Goal: Task Accomplishment & Management: Manage account settings

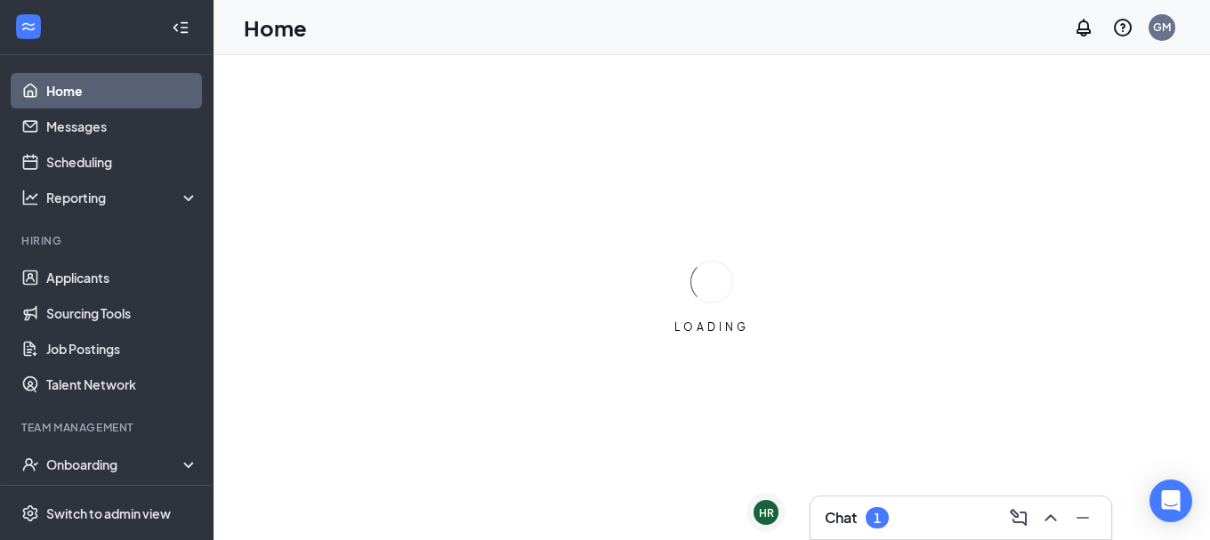
click at [865, 509] on div "Chat 1" at bounding box center [857, 517] width 64 height 21
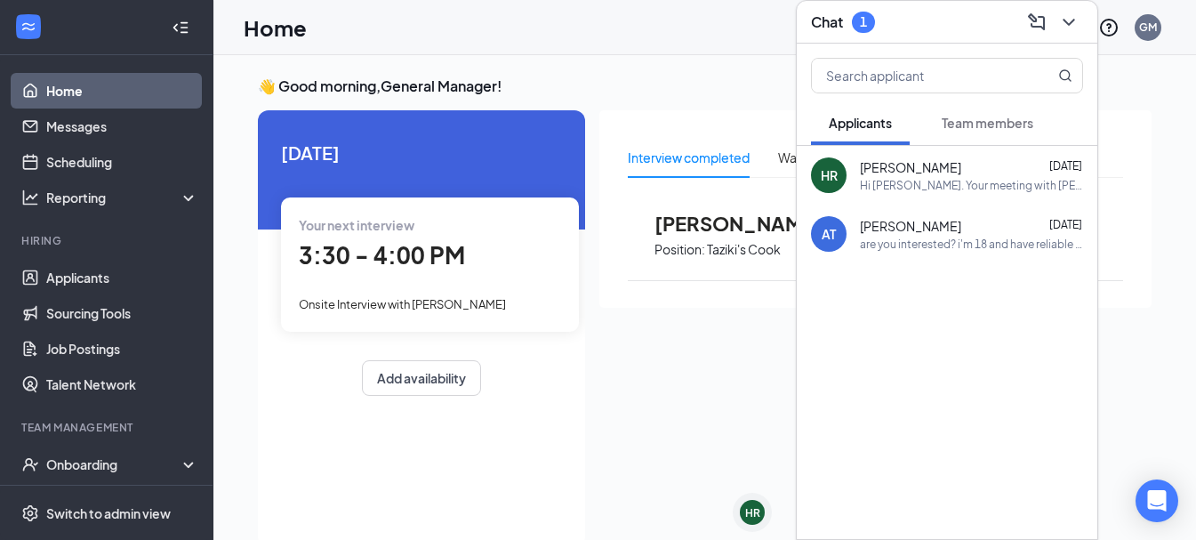
click at [864, 185] on div "Hi [PERSON_NAME]. Your meeting with [PERSON_NAME]'s Mobile is confirmed. Date: …" at bounding box center [971, 185] width 223 height 15
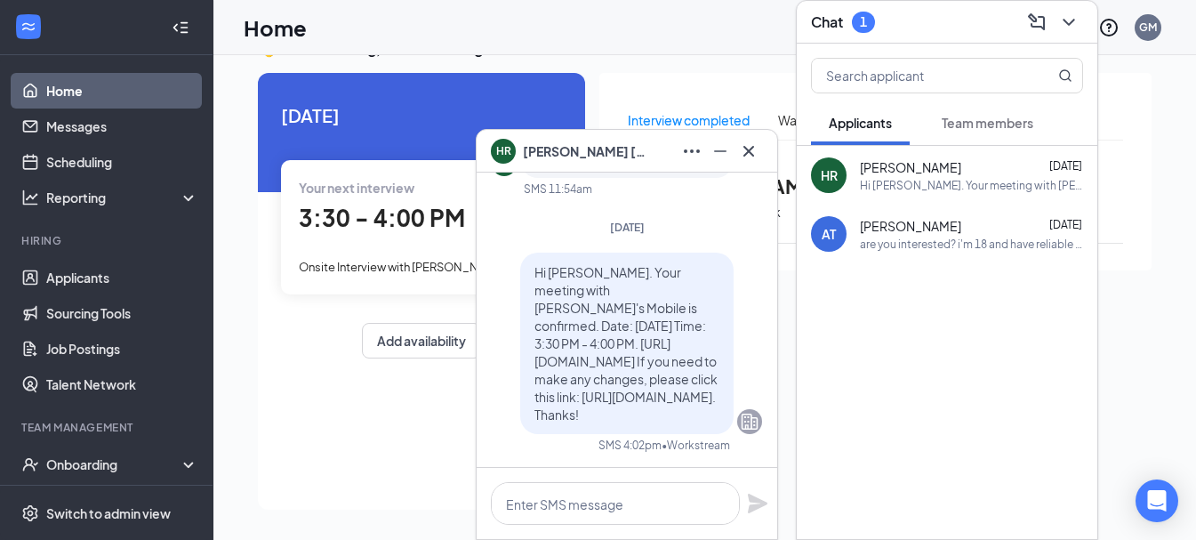
scroll to position [-178, 0]
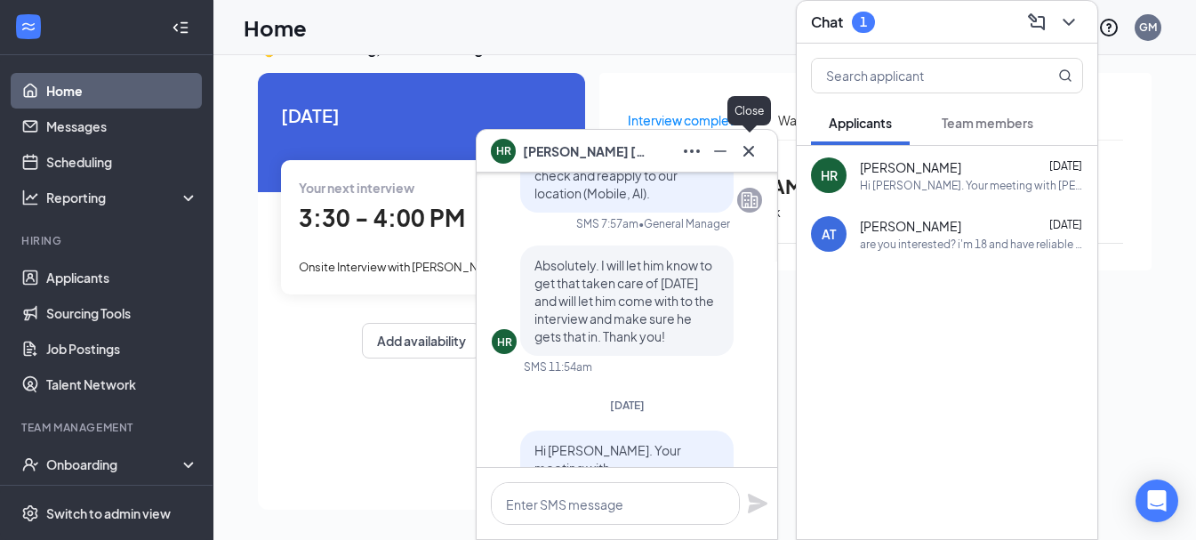
click at [753, 147] on icon "Cross" at bounding box center [749, 150] width 11 height 11
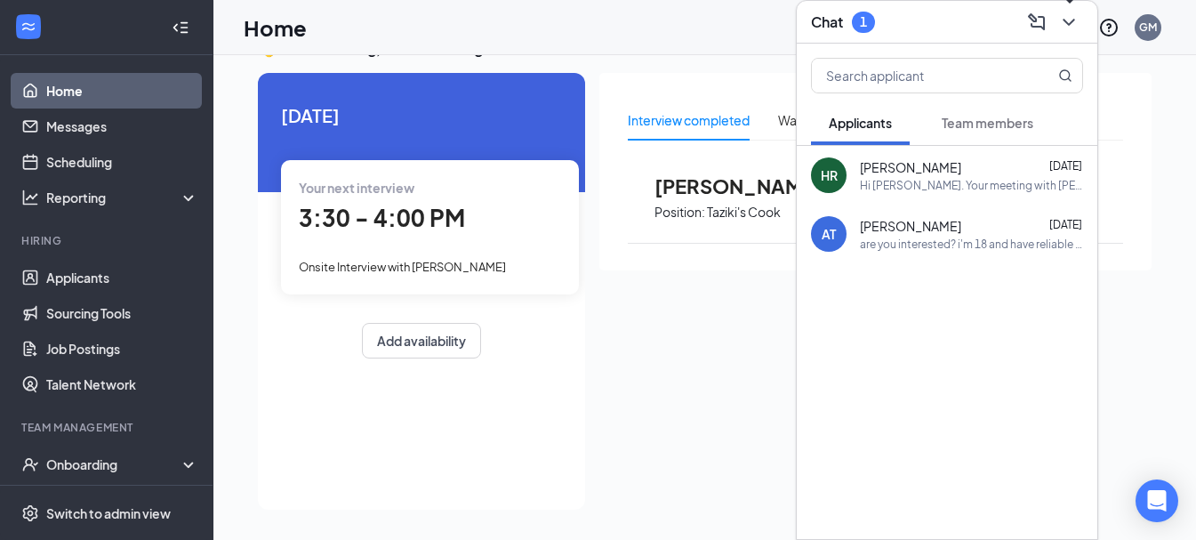
click at [1069, 24] on icon "ChevronDown" at bounding box center [1069, 22] width 12 height 7
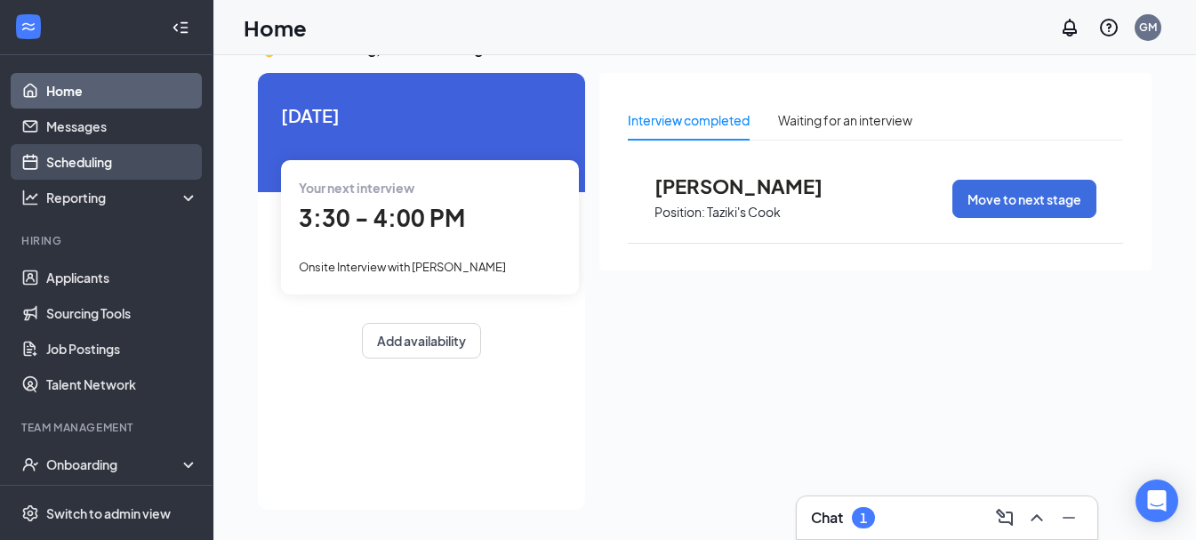
click at [117, 165] on link "Scheduling" at bounding box center [122, 162] width 152 height 36
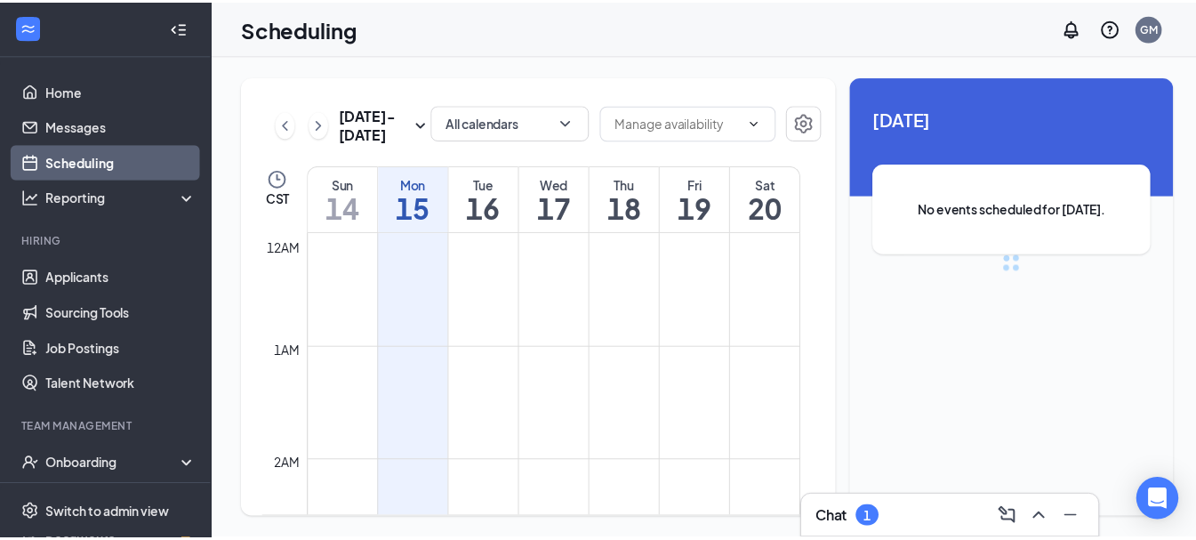
scroll to position [874, 0]
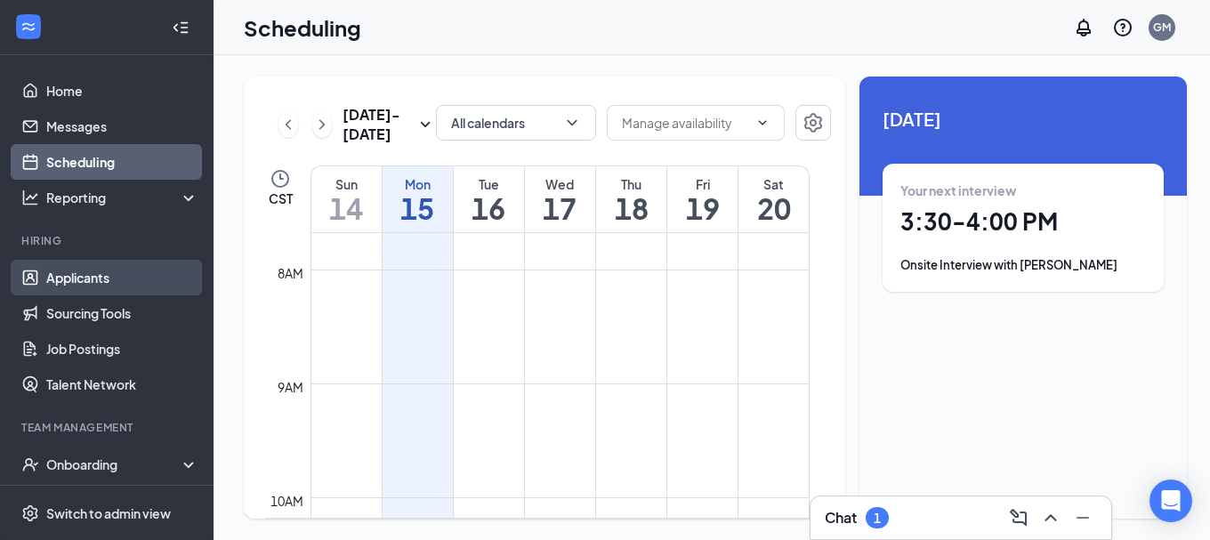
click at [141, 270] on link "Applicants" at bounding box center [122, 278] width 152 height 36
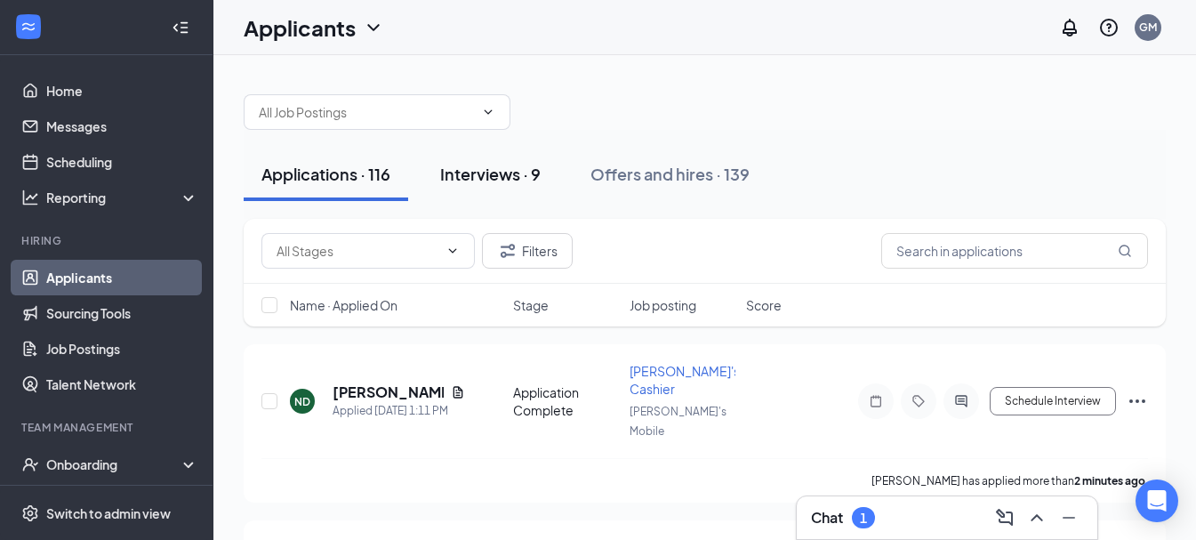
click at [533, 185] on button "Interviews · 9" at bounding box center [491, 174] width 136 height 53
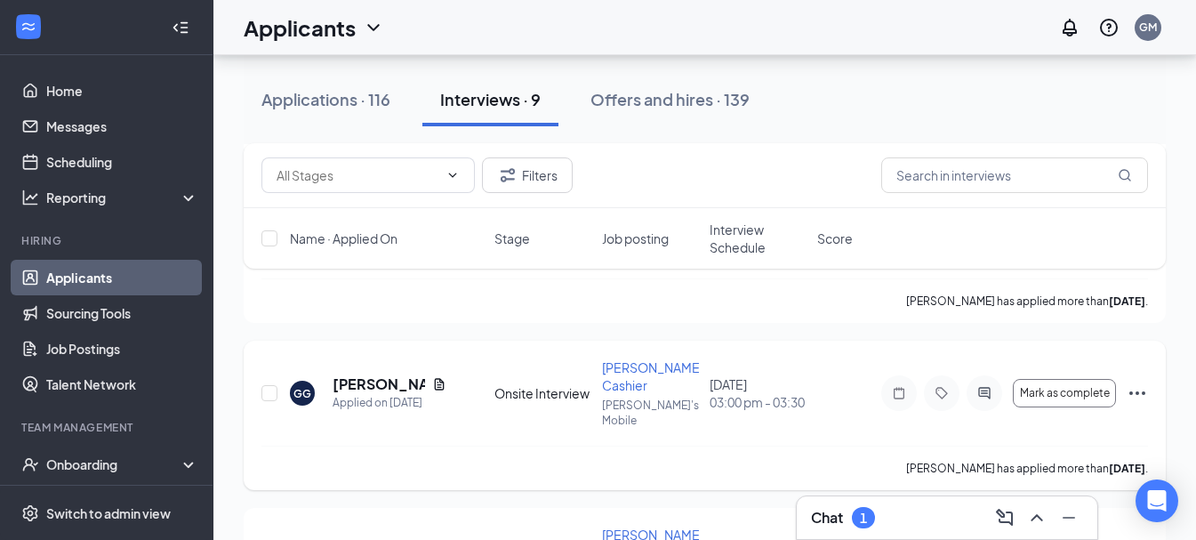
scroll to position [534, 0]
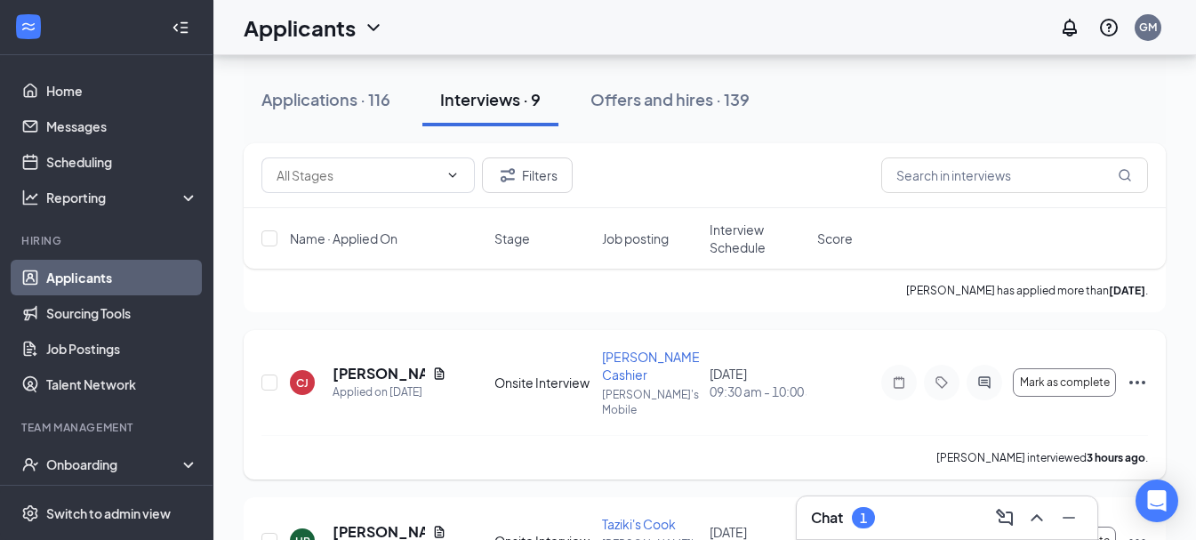
click at [1139, 372] on icon "Ellipses" at bounding box center [1137, 382] width 21 height 21
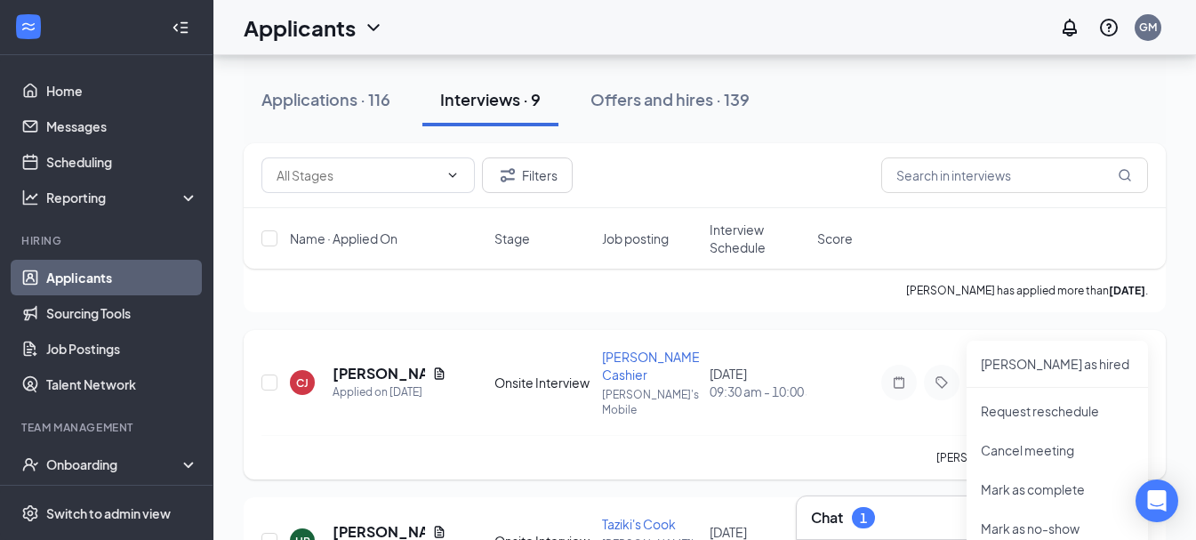
click at [1139, 372] on icon "Ellipses" at bounding box center [1137, 382] width 21 height 21
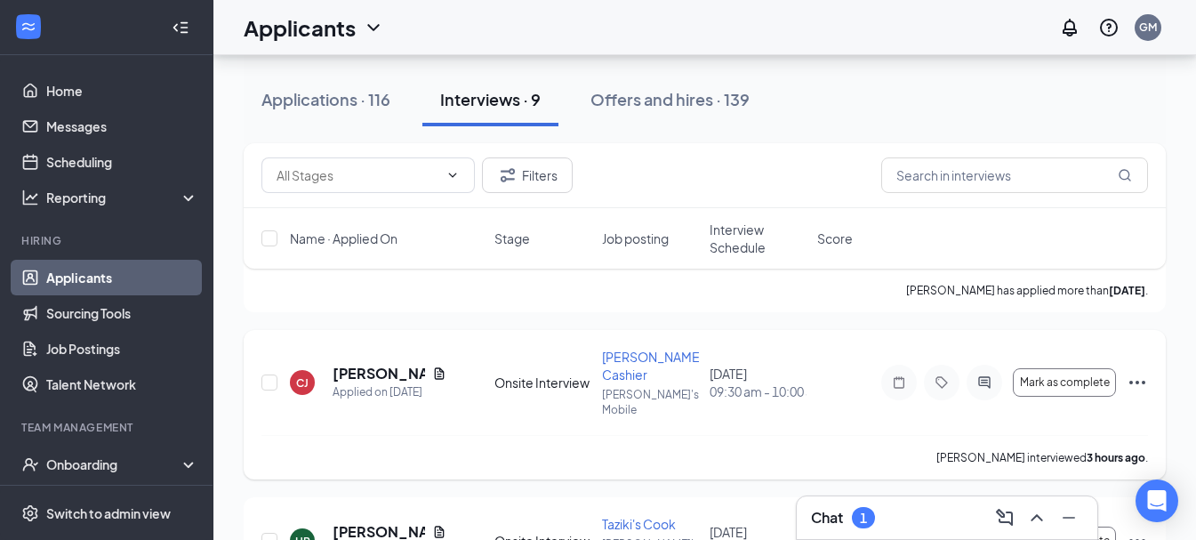
click at [1137, 372] on icon "Ellipses" at bounding box center [1137, 382] width 21 height 21
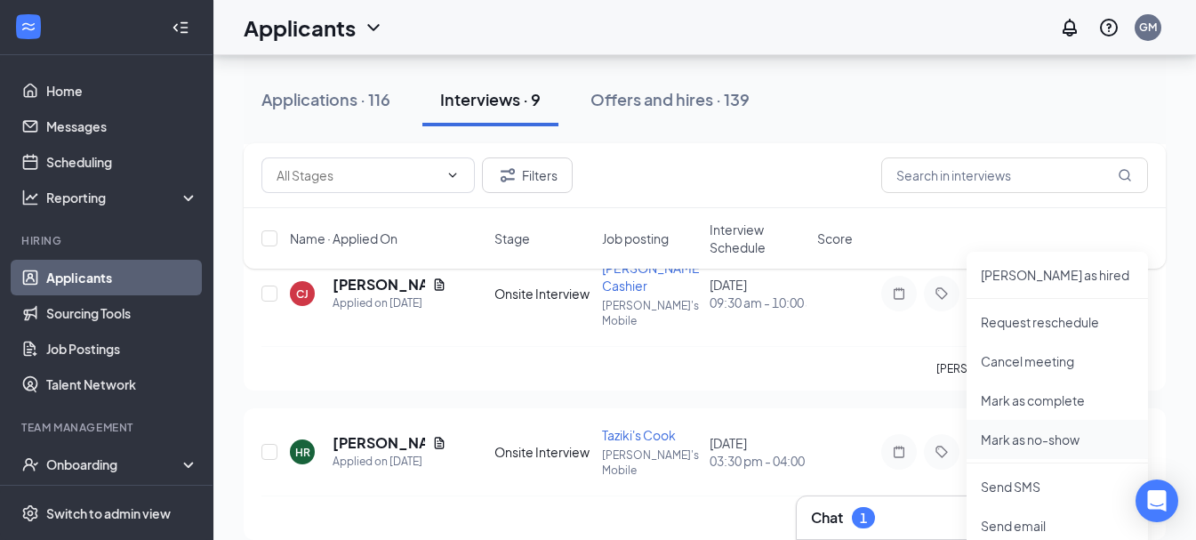
scroll to position [712, 0]
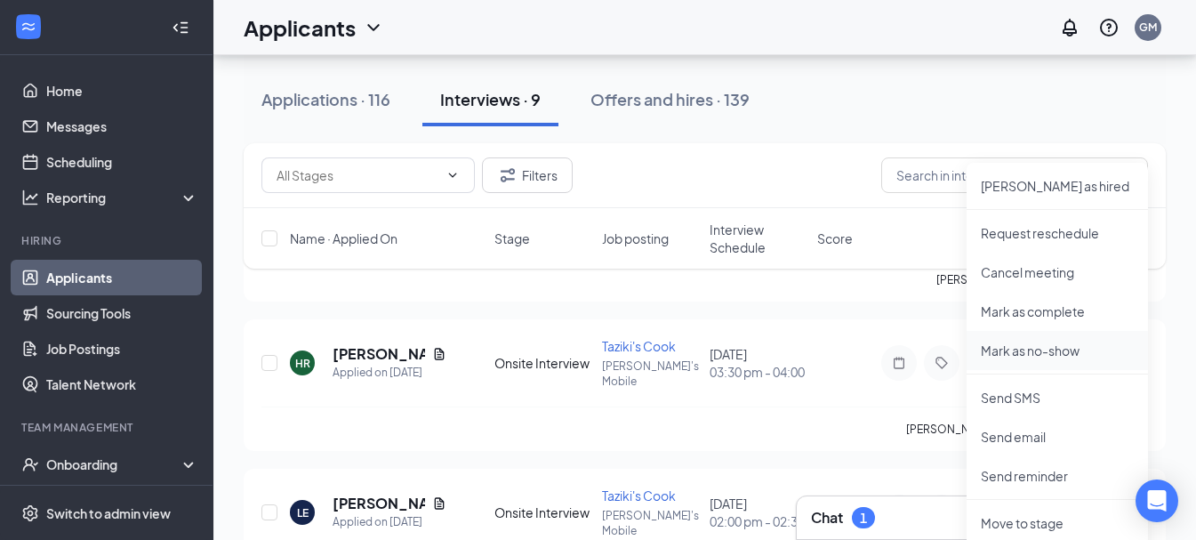
click at [1048, 343] on p "Mark as no-show" at bounding box center [1057, 351] width 153 height 18
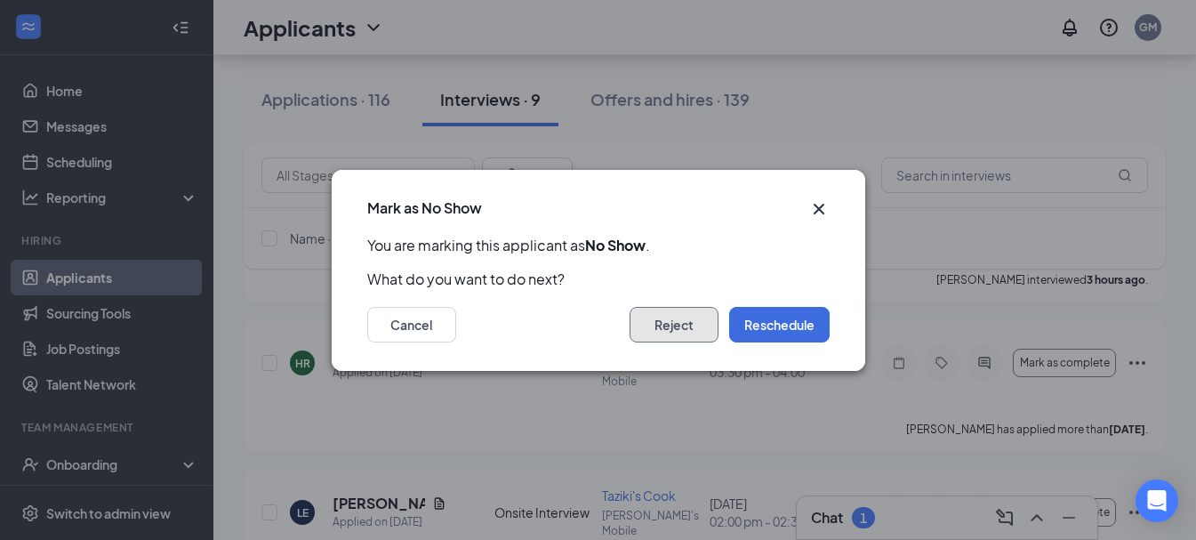
click at [690, 320] on button "Reject" at bounding box center [674, 325] width 89 height 36
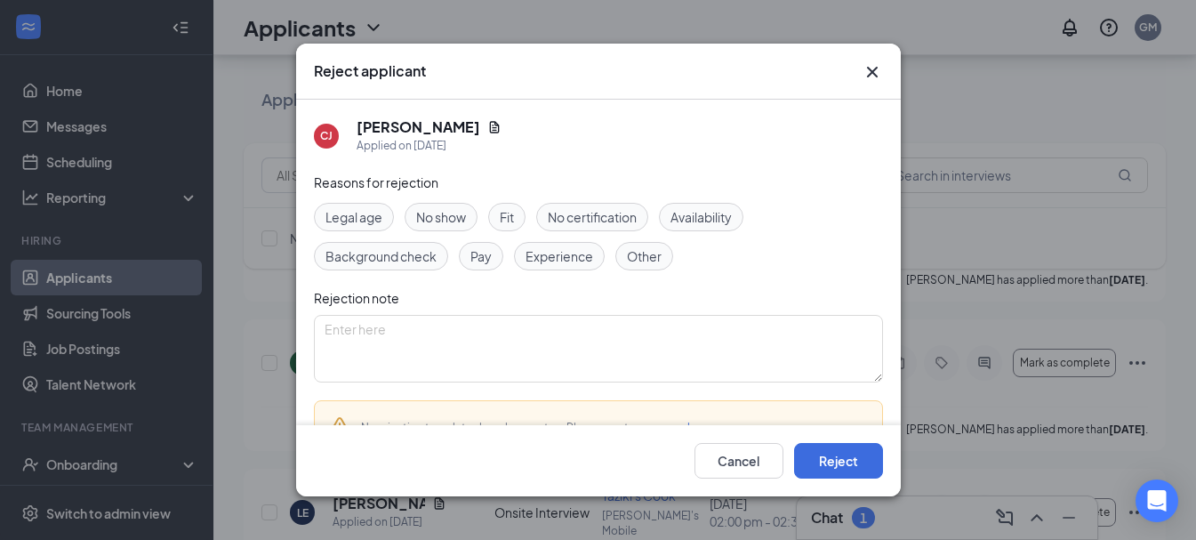
click at [449, 207] on span "No show" at bounding box center [441, 217] width 50 height 20
click at [840, 450] on button "Reject" at bounding box center [838, 461] width 89 height 36
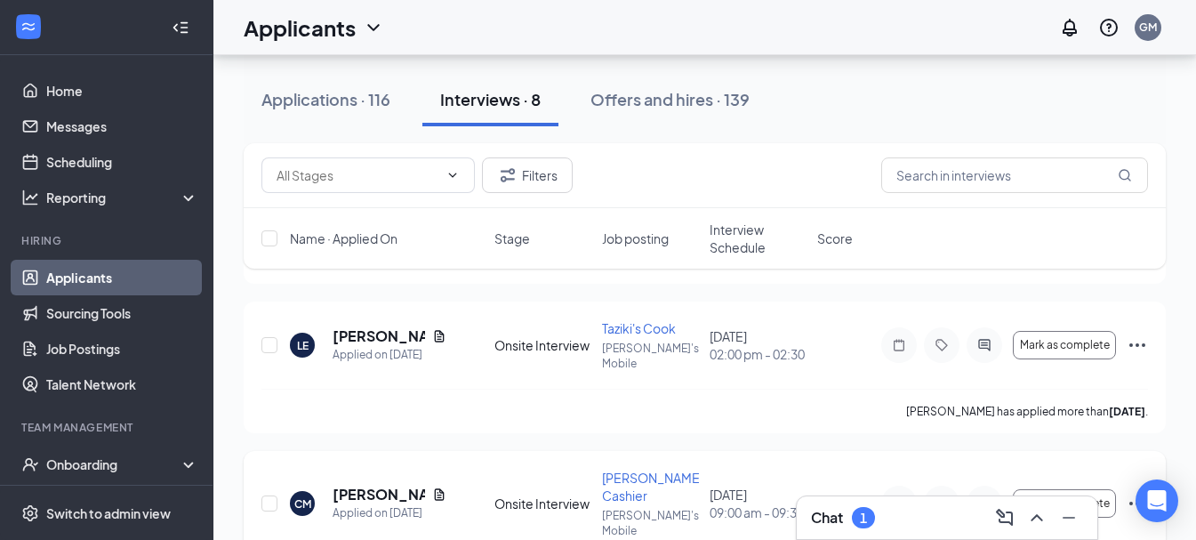
click at [1135, 493] on icon "Ellipses" at bounding box center [1137, 503] width 21 height 21
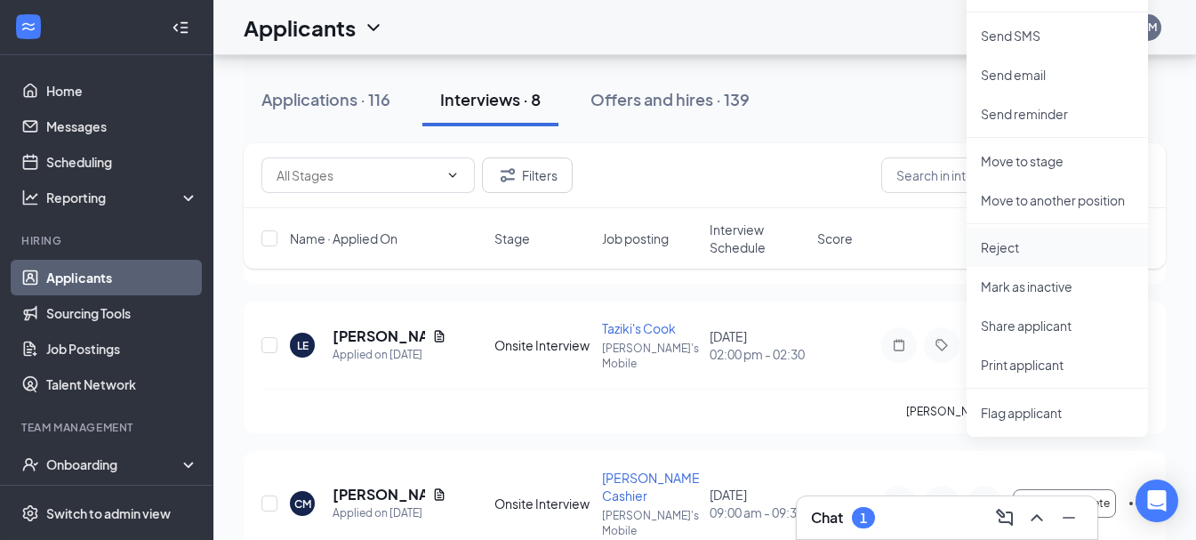
click at [1050, 244] on p "Reject" at bounding box center [1057, 247] width 153 height 18
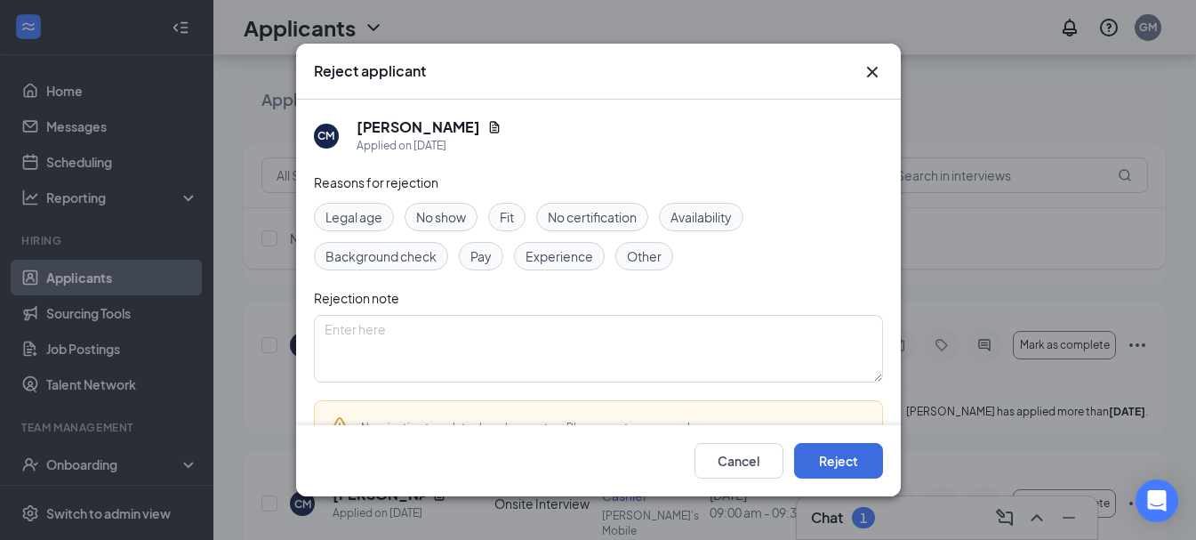
click at [432, 216] on span "No show" at bounding box center [441, 217] width 50 height 20
click at [847, 469] on button "Reject" at bounding box center [838, 461] width 89 height 36
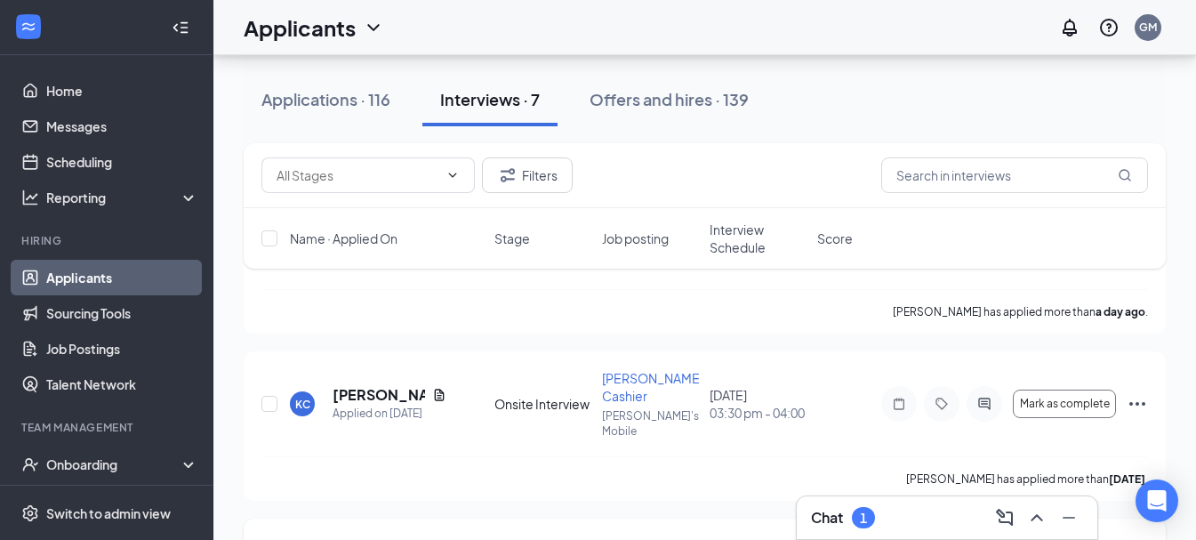
scroll to position [0, 0]
